Goal: Register for event/course

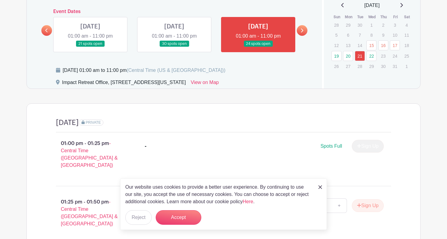
scroll to position [284, 0]
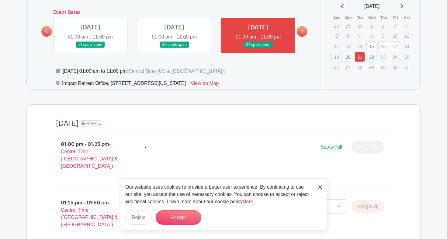
click at [79, 119] on h4 "[DATE]" at bounding box center [67, 123] width 23 height 9
click at [300, 29] on icon at bounding box center [301, 31] width 3 height 5
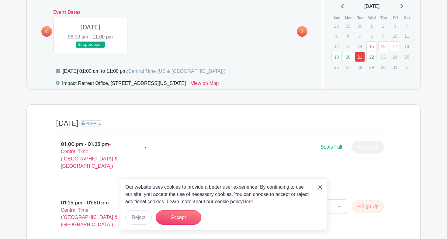
click at [49, 26] on link at bounding box center [46, 31] width 11 height 11
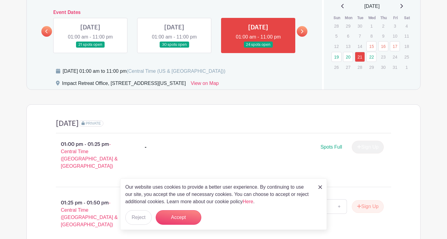
click at [174, 48] on link at bounding box center [174, 48] width 0 height 0
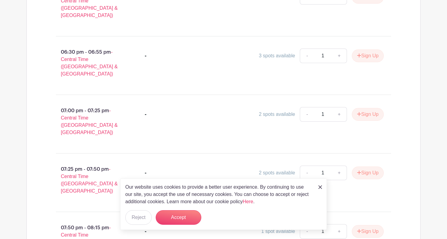
scroll to position [1141, 0]
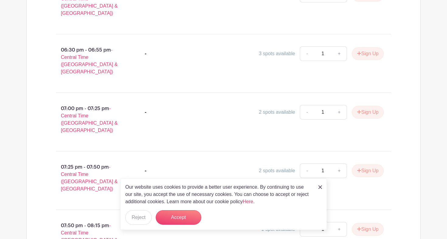
click at [320, 186] on img at bounding box center [320, 188] width 4 height 4
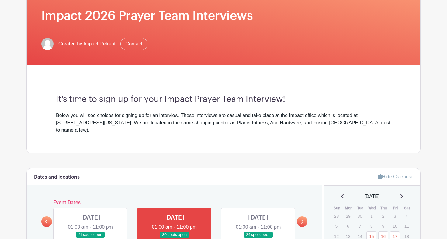
scroll to position [92, 0]
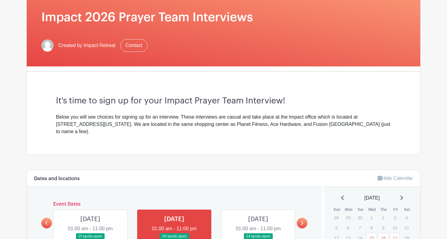
click at [258, 239] on link at bounding box center [258, 240] width 0 height 0
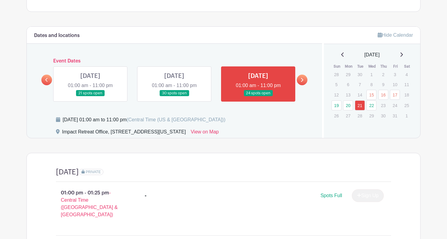
scroll to position [231, 0]
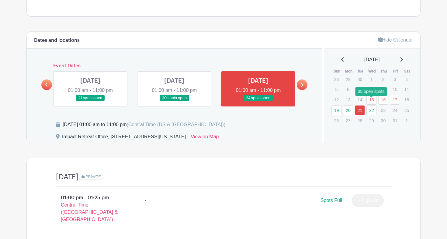
click at [368, 105] on link "22" at bounding box center [371, 110] width 10 height 10
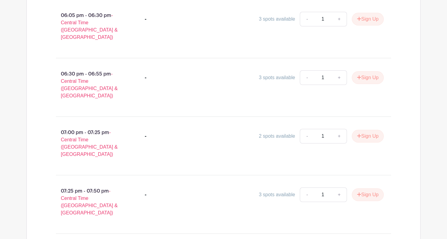
scroll to position [1058, 0]
click at [337, 130] on link "+" at bounding box center [338, 137] width 15 height 15
click at [309, 130] on link "-" at bounding box center [307, 137] width 14 height 15
click at [341, 130] on link "+" at bounding box center [338, 137] width 15 height 15
click at [301, 130] on link "-" at bounding box center [307, 137] width 14 height 15
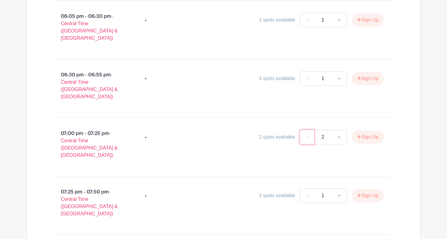
type input "1"
click at [369, 131] on button "Sign Up" at bounding box center [367, 137] width 32 height 13
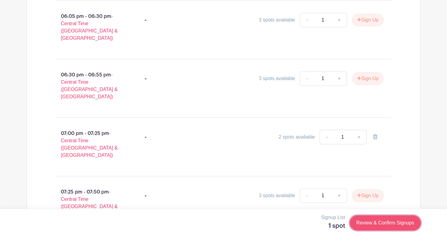
click at [389, 218] on link "Review & Confirm Signups" at bounding box center [385, 223] width 70 height 15
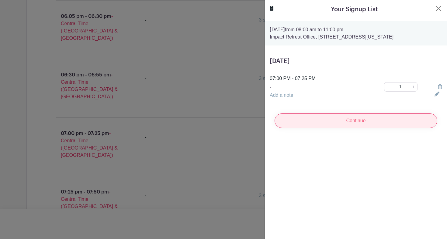
click at [360, 123] on input "Continue" at bounding box center [355, 121] width 163 height 15
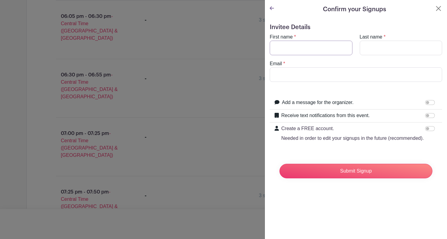
click at [299, 47] on input "First name" at bounding box center [310, 48] width 83 height 15
type input "[PERSON_NAME]"
type input "Redington"
type input "[EMAIL_ADDRESS][DOMAIN_NAME]"
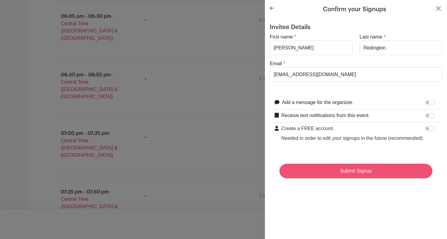
click at [351, 173] on input "Submit Signup" at bounding box center [355, 171] width 153 height 15
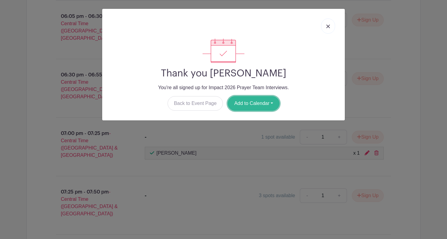
click at [269, 105] on button "Add to Calendar" at bounding box center [254, 103] width 52 height 15
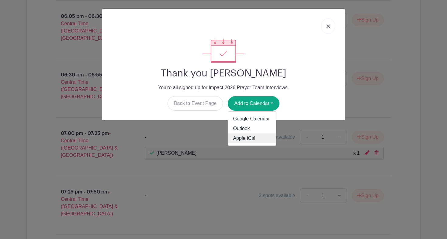
click at [251, 137] on link "Apple iCal" at bounding box center [252, 139] width 48 height 10
